Goal: Information Seeking & Learning: Check status

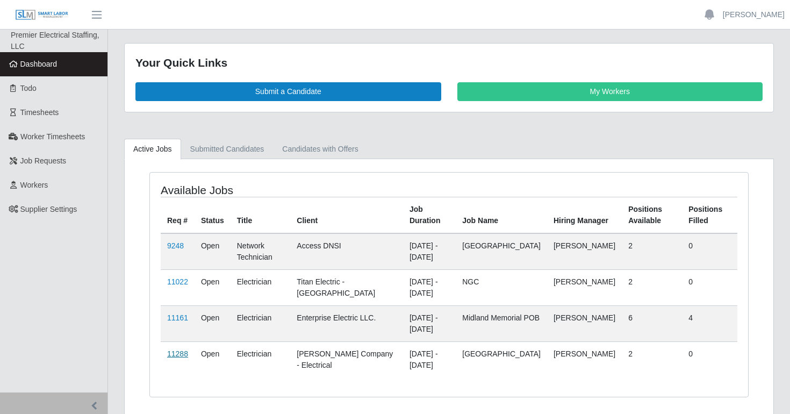
click at [176, 356] on link "11288" at bounding box center [177, 353] width 21 height 9
click at [183, 313] on link "11161" at bounding box center [177, 317] width 21 height 9
click at [178, 279] on link "11022" at bounding box center [177, 281] width 21 height 9
click at [179, 242] on link "9248" at bounding box center [175, 245] width 17 height 9
